Goal: Check status: Check status

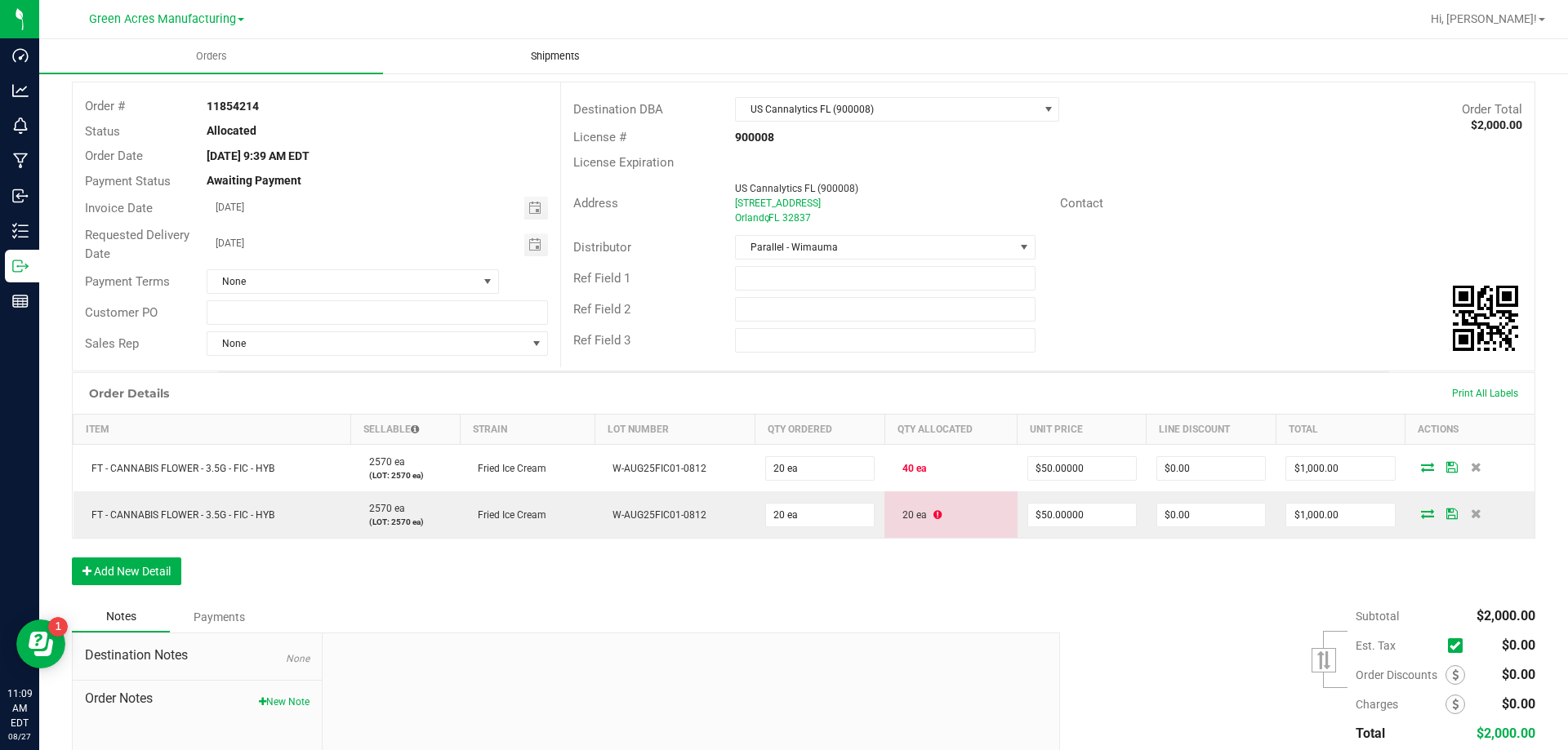
click at [512, 66] on uib-tab-heading "Shipments" at bounding box center [554, 56] width 342 height 32
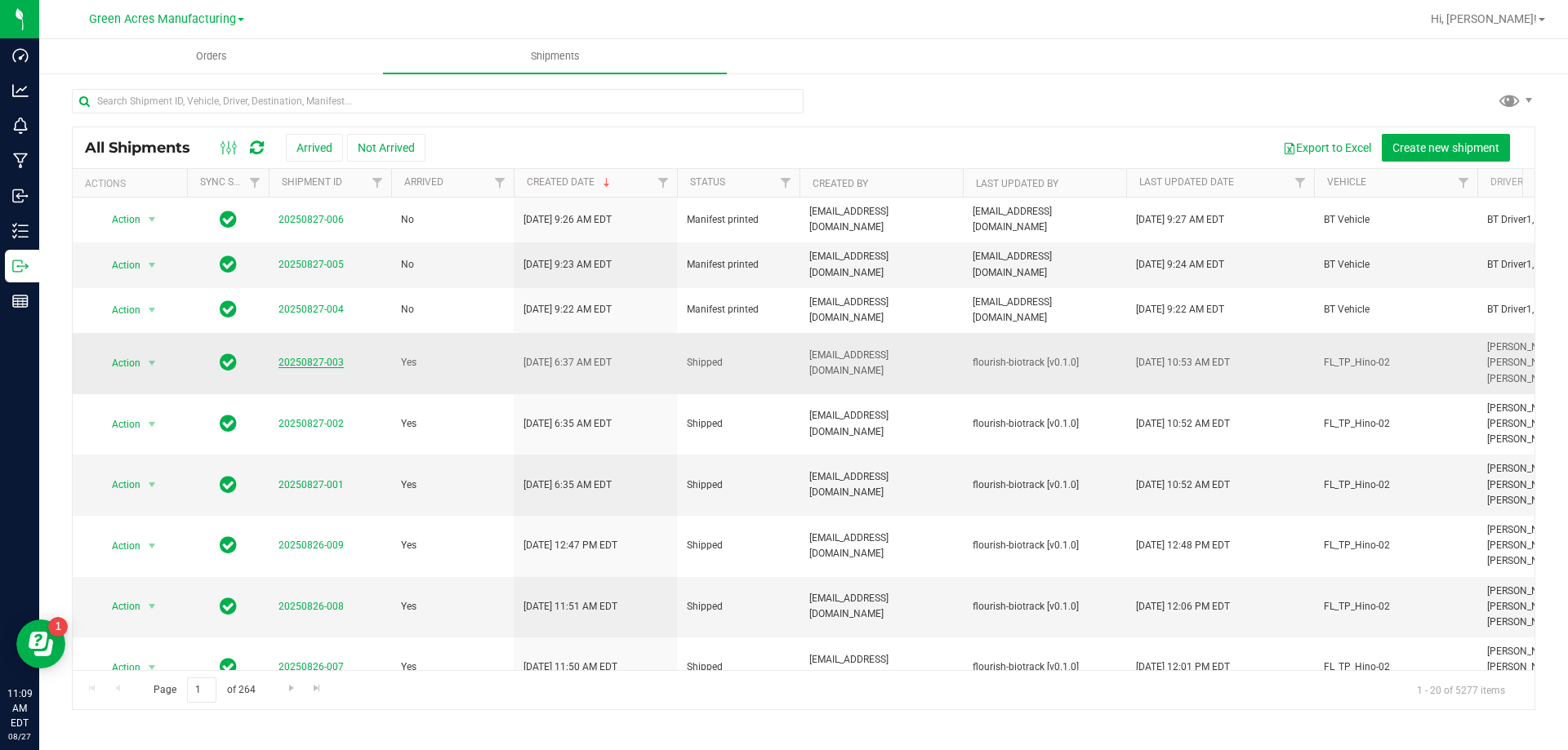
click at [329, 361] on link "20250827-003" at bounding box center [311, 362] width 66 height 11
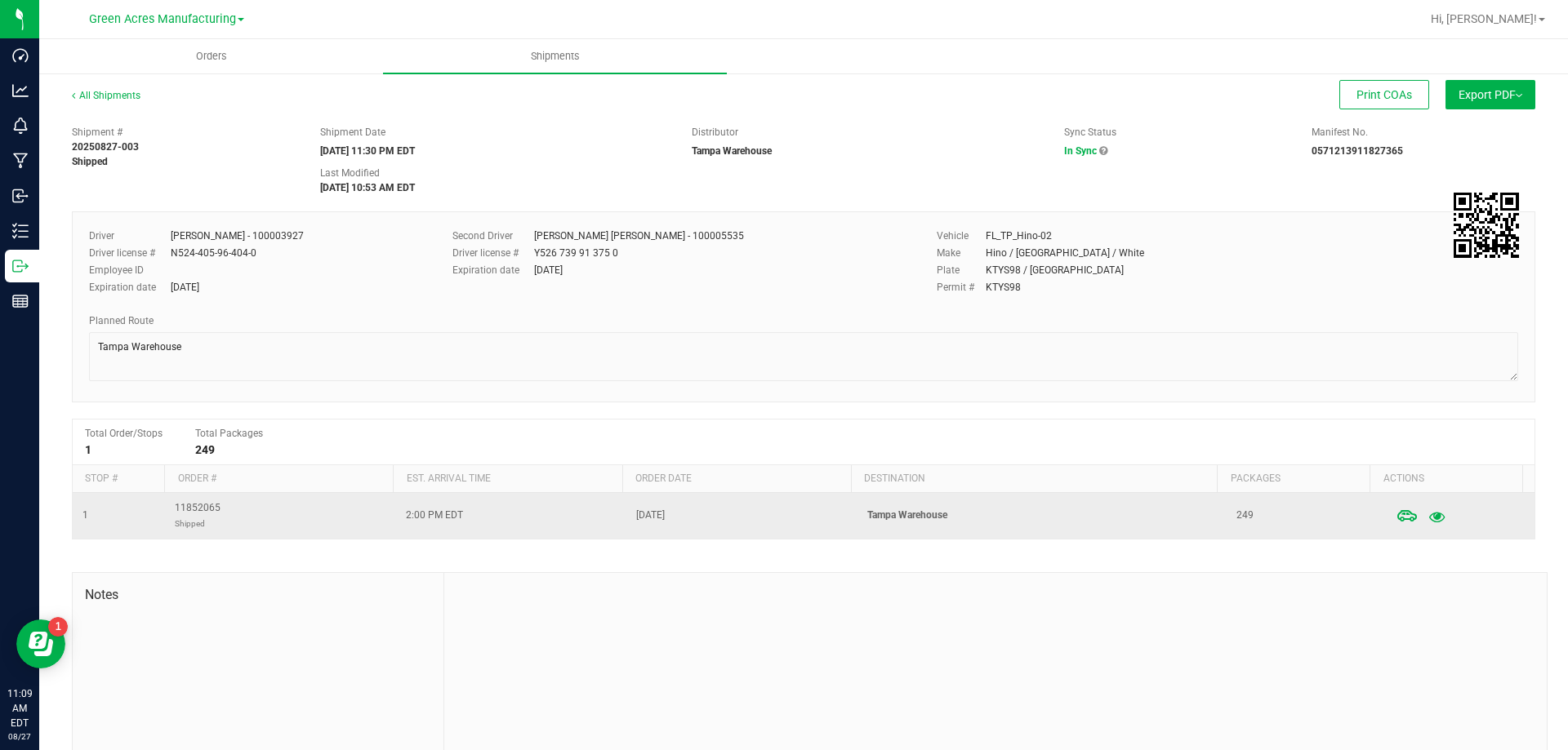
click at [1429, 518] on icon "button" at bounding box center [1437, 516] width 15 height 11
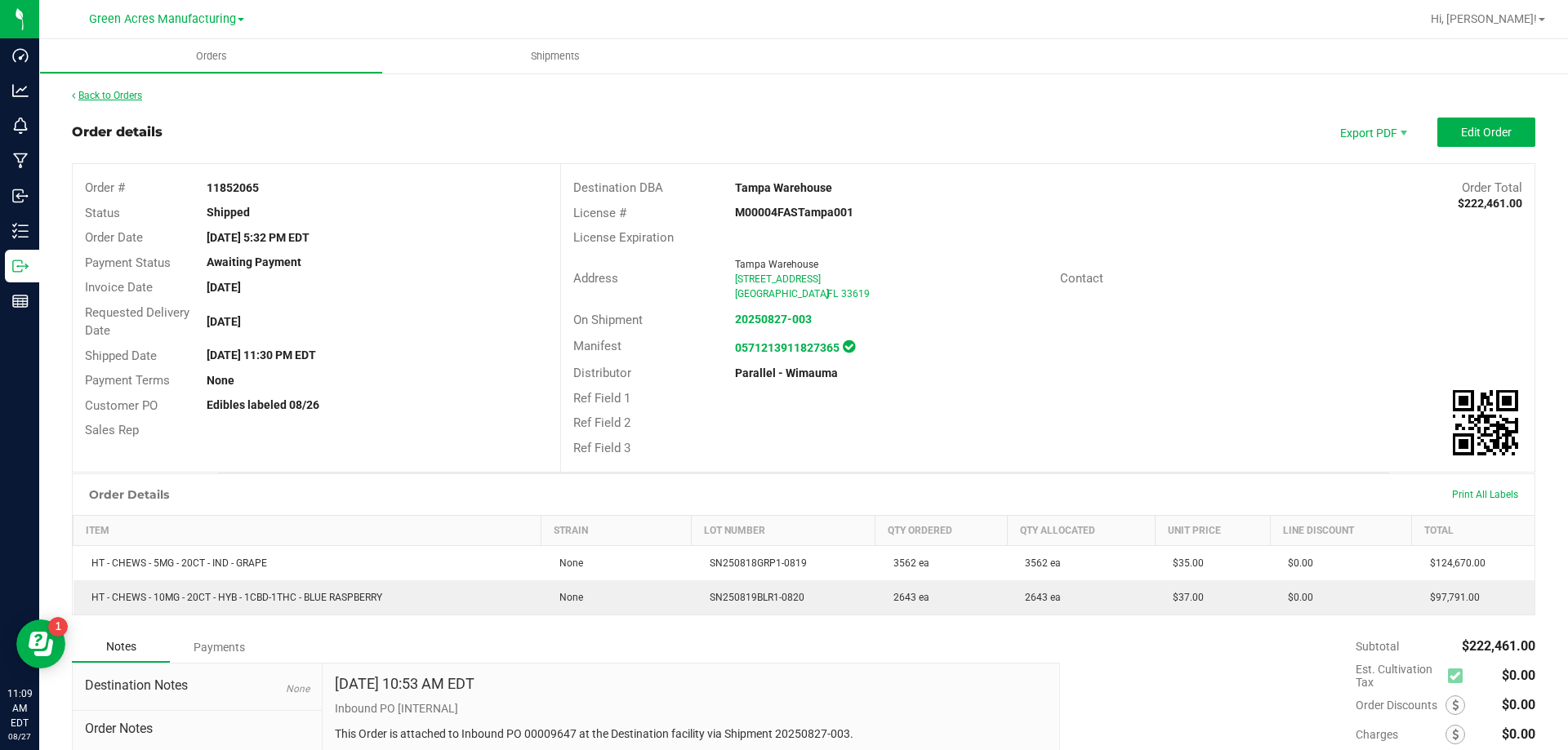
click at [82, 95] on link "Back to Orders" at bounding box center [107, 95] width 70 height 11
